Goal: Task Accomplishment & Management: Use online tool/utility

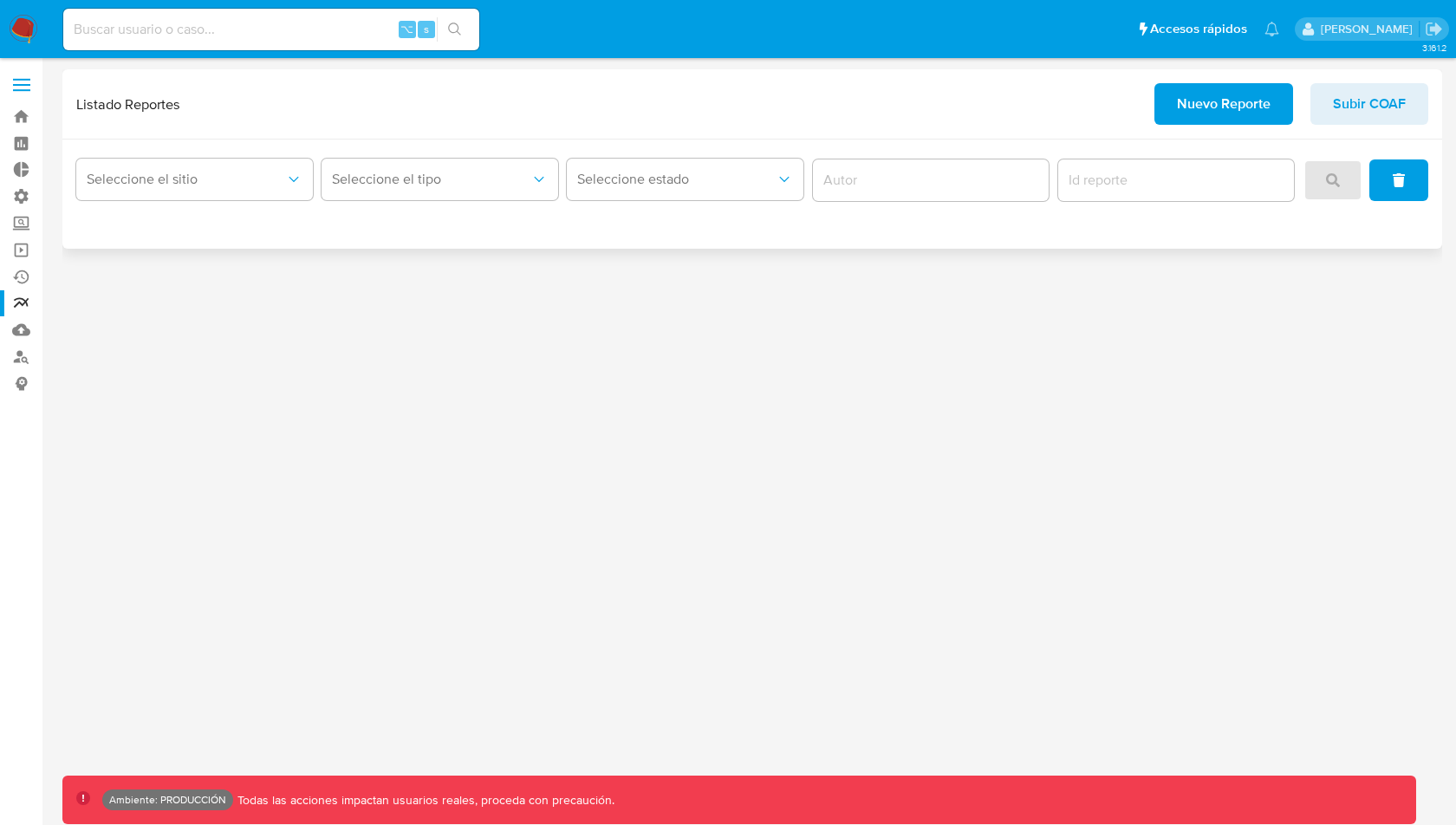
click at [1166, 112] on button "Nuevo Reporte" at bounding box center [1223, 104] width 139 height 42
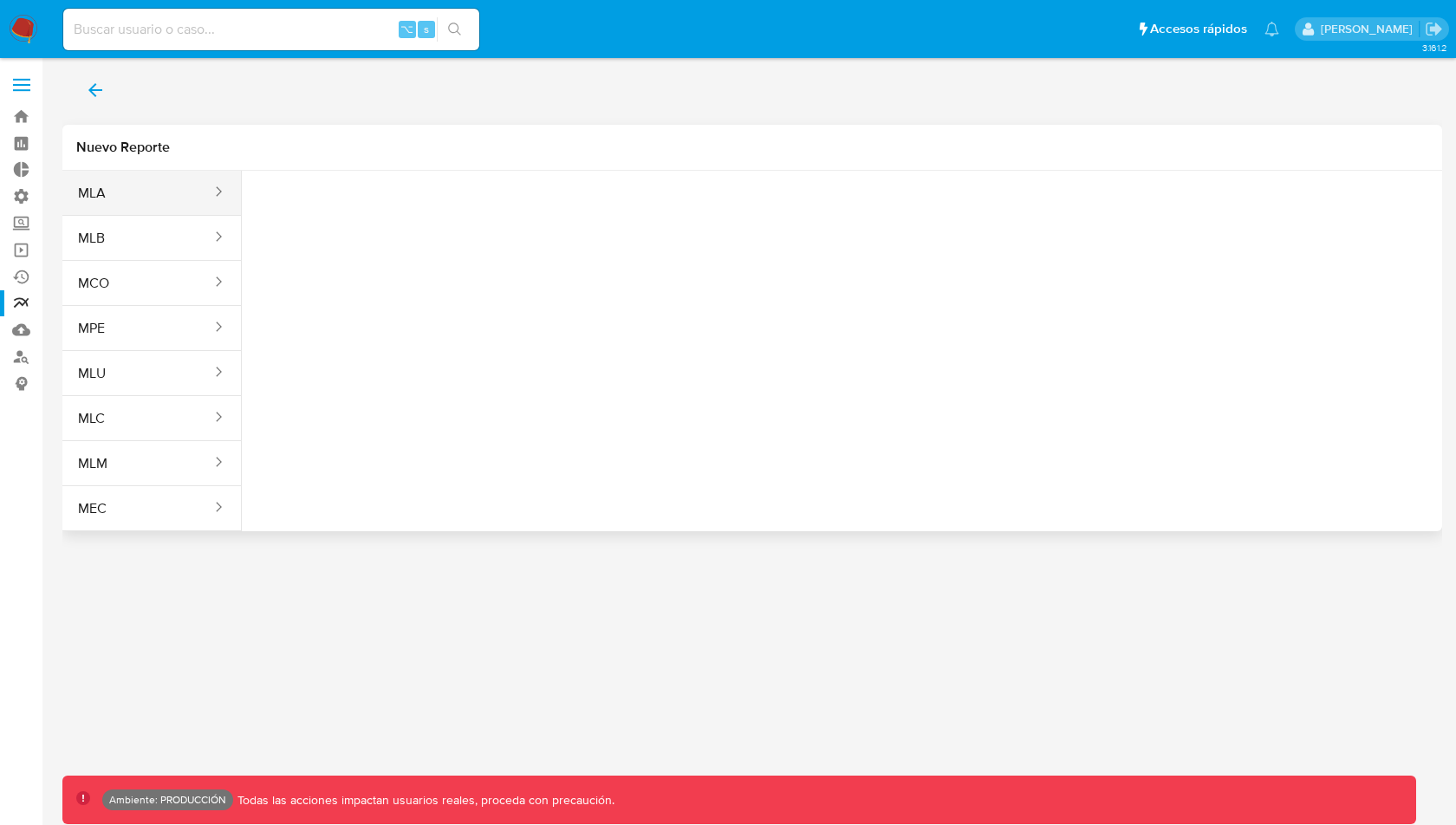
click at [83, 188] on button "MLA" at bounding box center [138, 193] width 150 height 42
click at [387, 222] on span "Seleccione una opcion" at bounding box center [343, 217] width 152 height 18
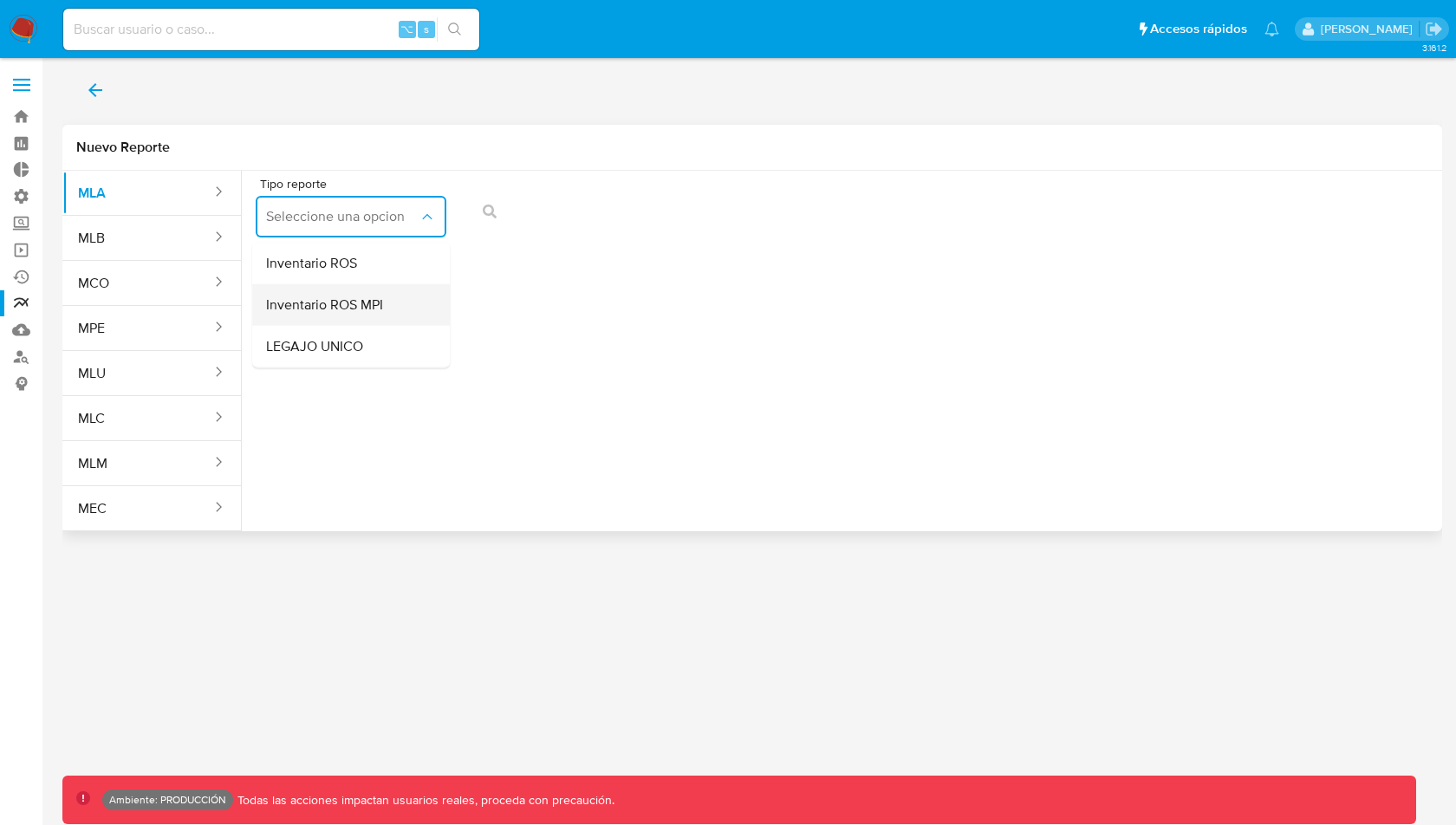
click at [360, 289] on div "Inventario ROS MPI" at bounding box center [346, 305] width 159 height 42
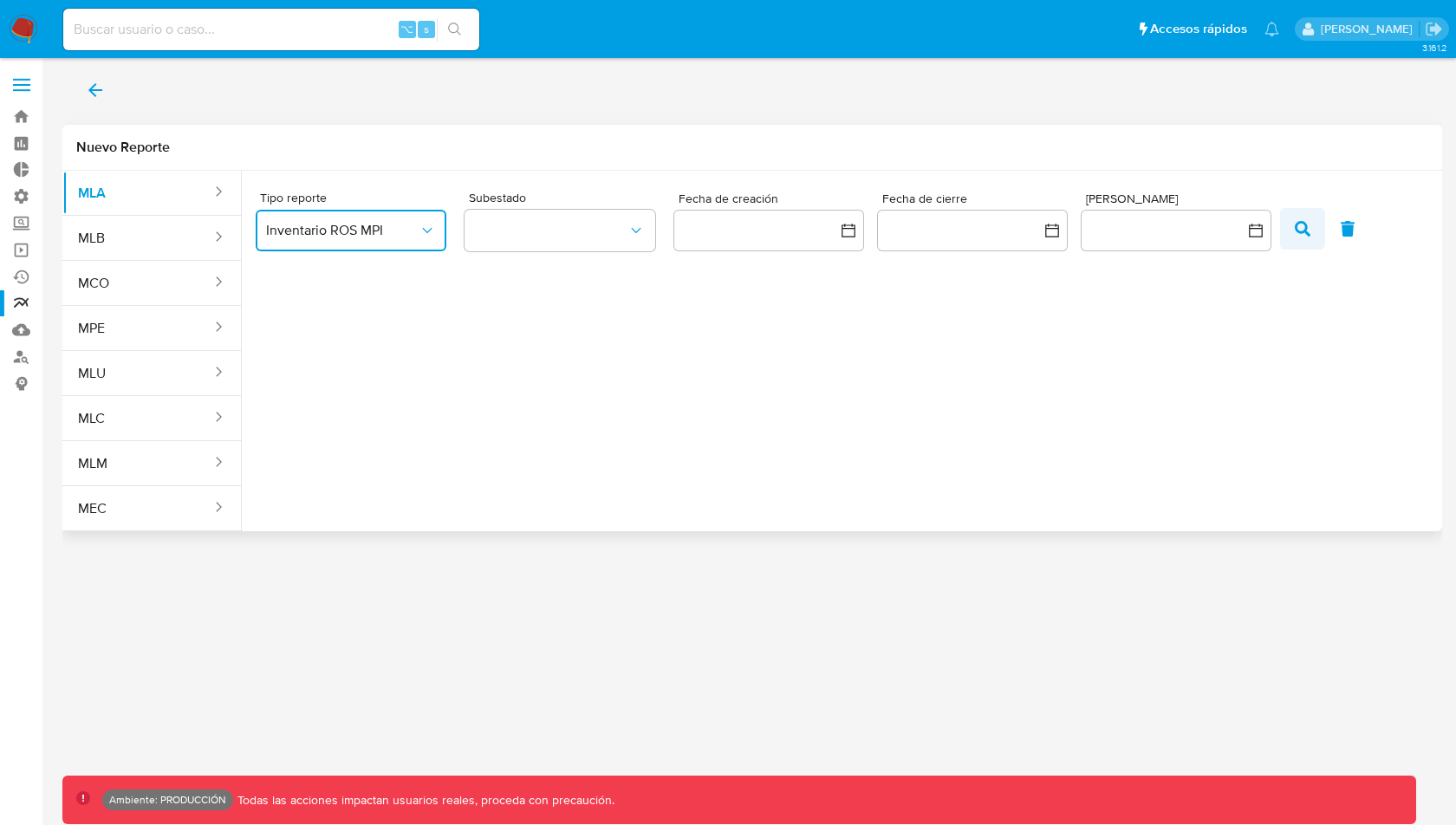
click at [1303, 227] on icon "button" at bounding box center [1303, 229] width 16 height 16
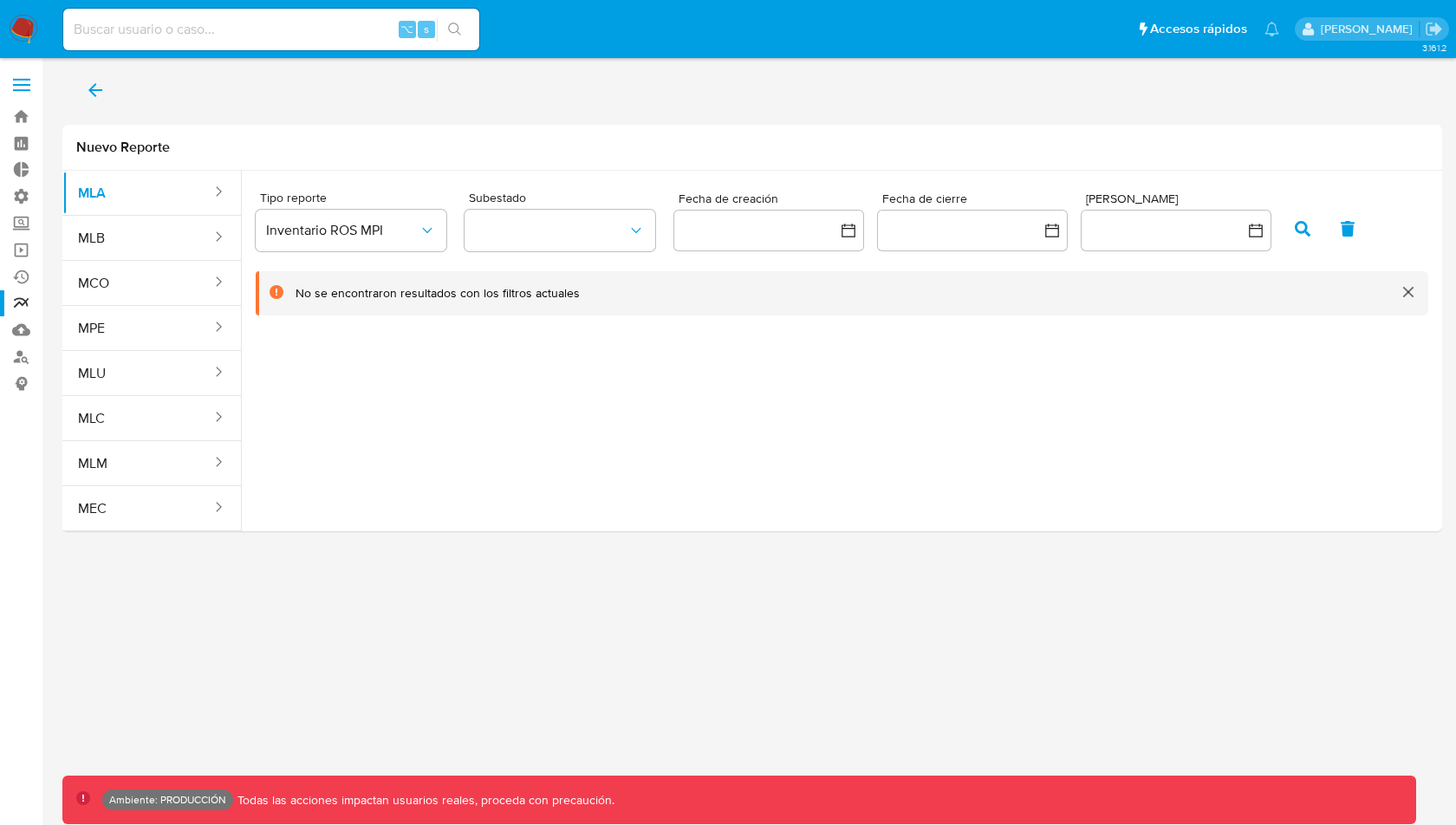
click at [31, 21] on img at bounding box center [23, 29] width 29 height 29
